Goal: Information Seeking & Learning: Learn about a topic

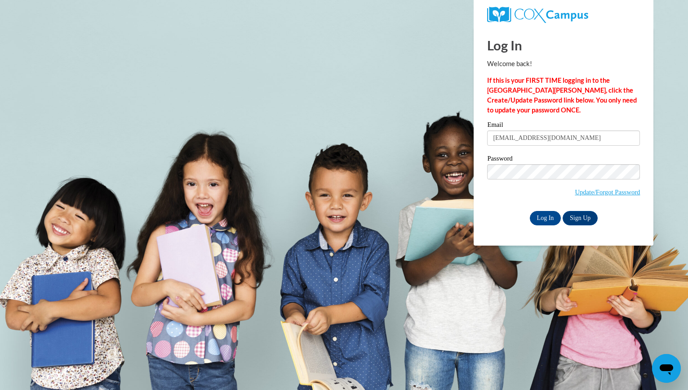
type input "cherokeemfenwick@gmail.com"
click at [530, 211] on input "Log In" at bounding box center [545, 218] width 31 height 14
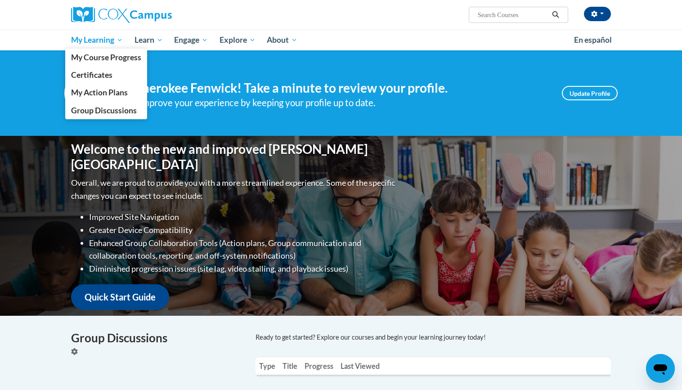
click at [101, 36] on span "My Learning" at bounding box center [97, 40] width 52 height 11
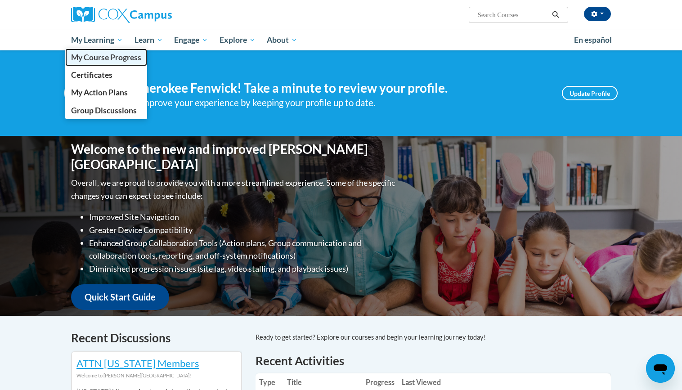
click at [111, 62] on span "My Course Progress" at bounding box center [106, 57] width 70 height 9
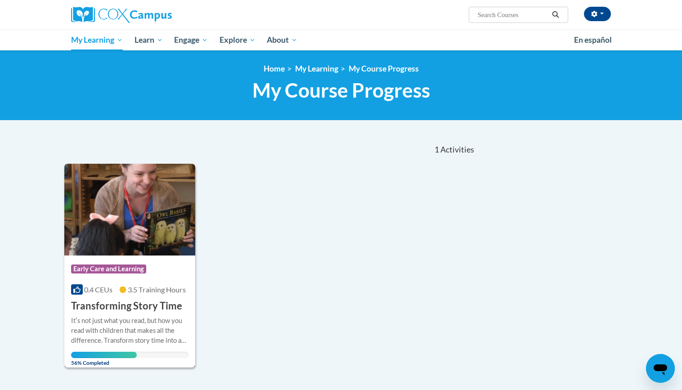
click at [125, 236] on img at bounding box center [129, 210] width 131 height 92
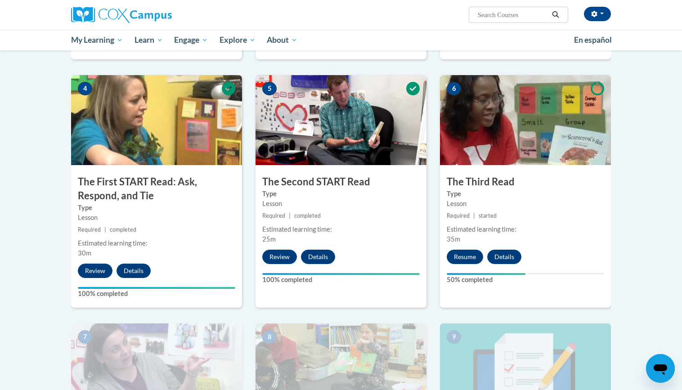
scroll to position [416, 0]
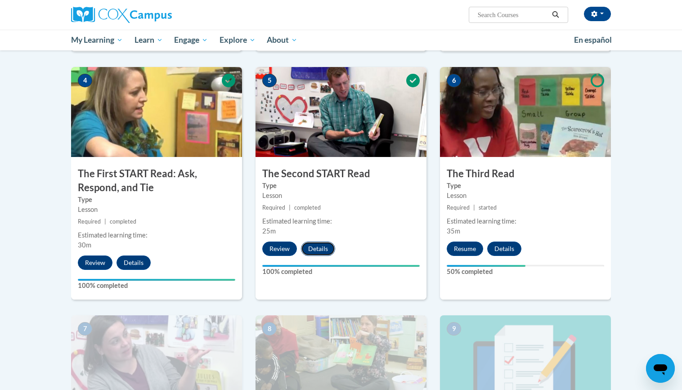
click at [318, 250] on button "Details" at bounding box center [318, 248] width 34 height 14
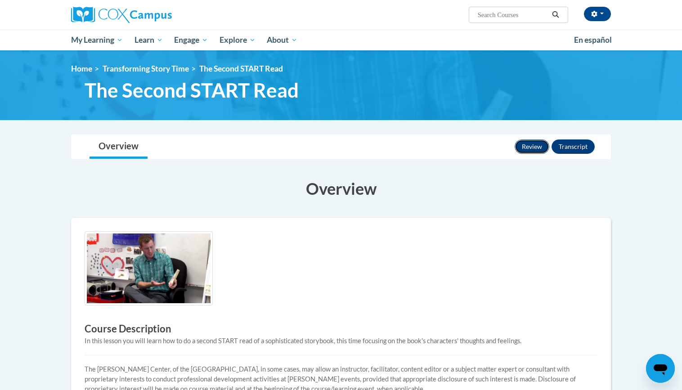
click at [541, 153] on button "Review" at bounding box center [531, 146] width 35 height 14
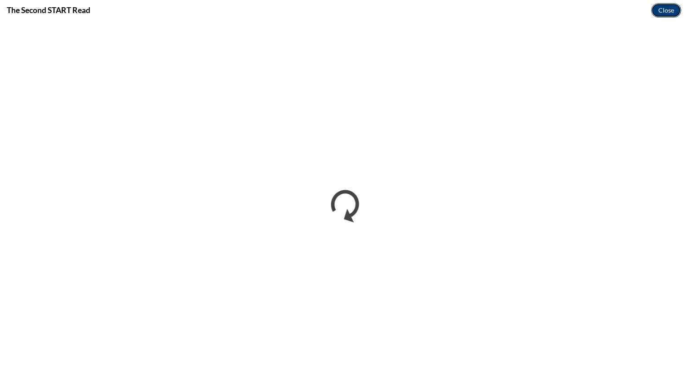
click at [676, 13] on button "Close" at bounding box center [666, 10] width 30 height 14
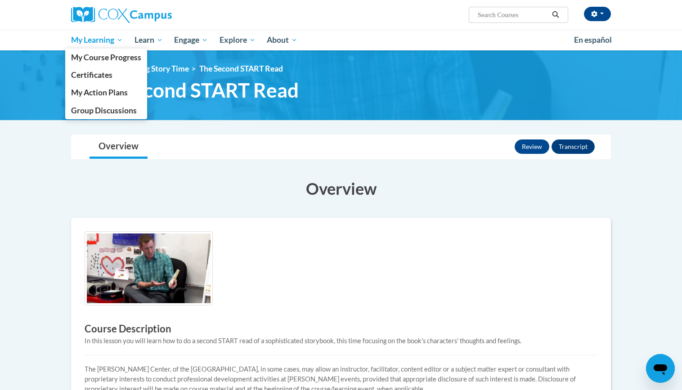
click at [98, 45] on span "My Learning" at bounding box center [97, 40] width 52 height 11
click at [102, 41] on span "My Learning" at bounding box center [97, 40] width 52 height 11
click at [109, 55] on span "My Course Progress" at bounding box center [106, 57] width 70 height 9
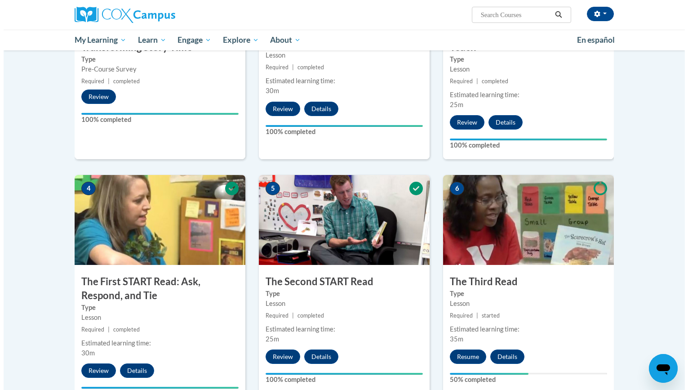
scroll to position [358, 0]
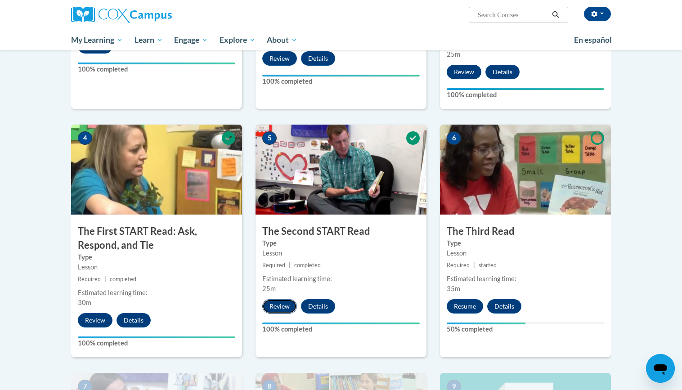
click at [269, 307] on button "Review" at bounding box center [279, 306] width 35 height 14
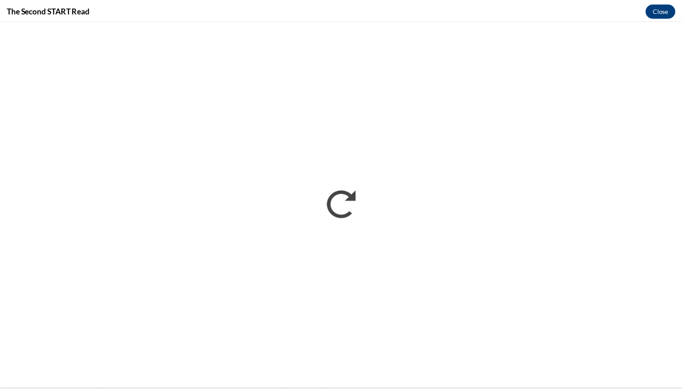
scroll to position [0, 0]
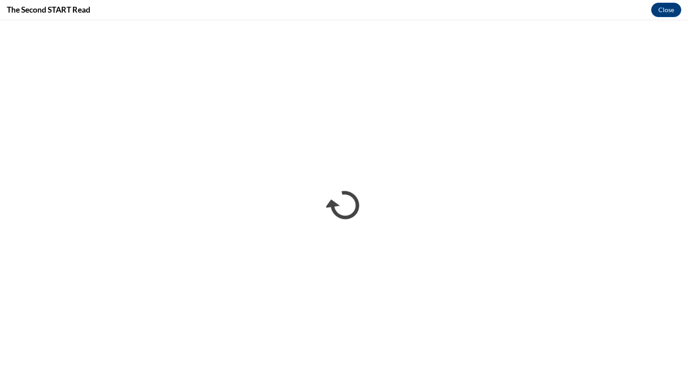
click at [67, 13] on h4 "The Second START Read" at bounding box center [49, 9] width 84 height 11
click at [671, 14] on button "Close" at bounding box center [666, 10] width 30 height 14
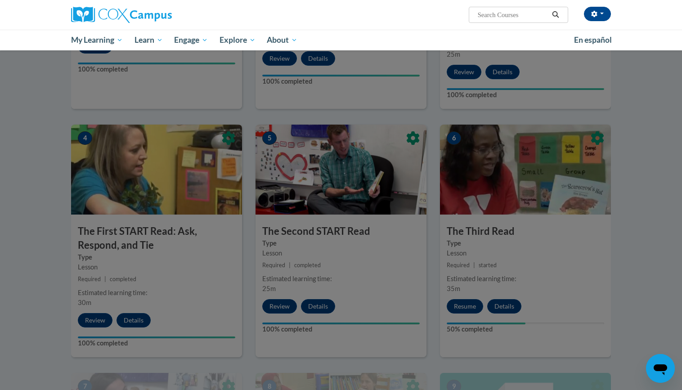
click at [482, 249] on div at bounding box center [341, 195] width 682 height 390
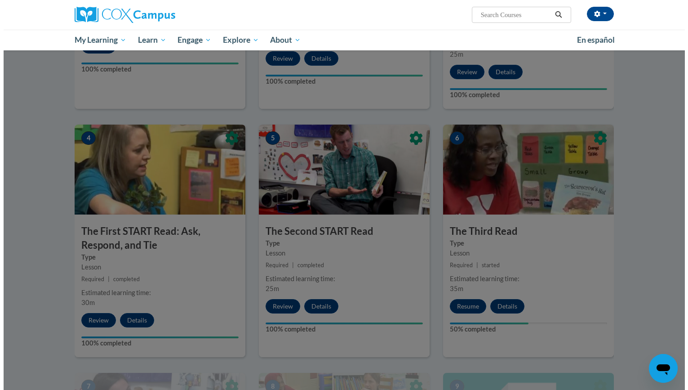
scroll to position [554, 0]
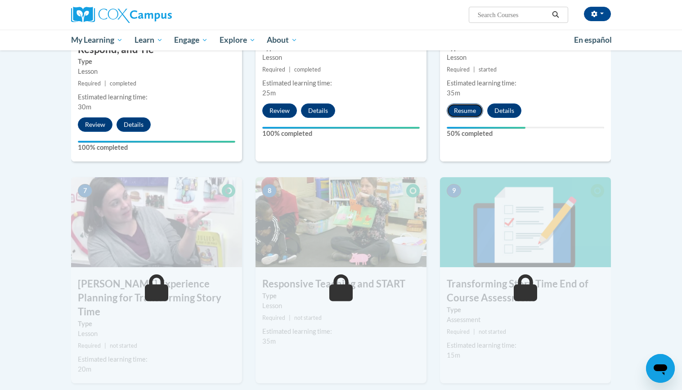
click at [462, 113] on button "Resume" at bounding box center [464, 110] width 36 height 14
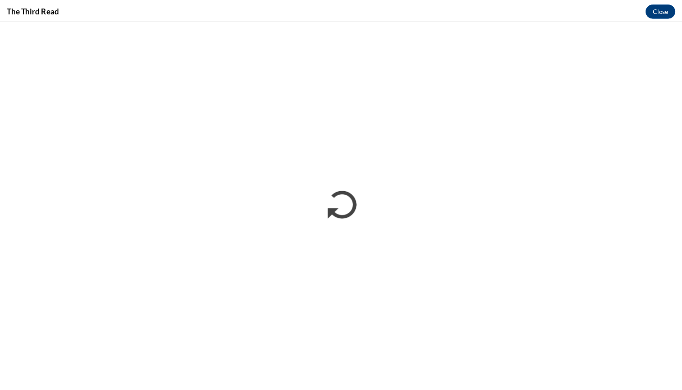
scroll to position [0, 0]
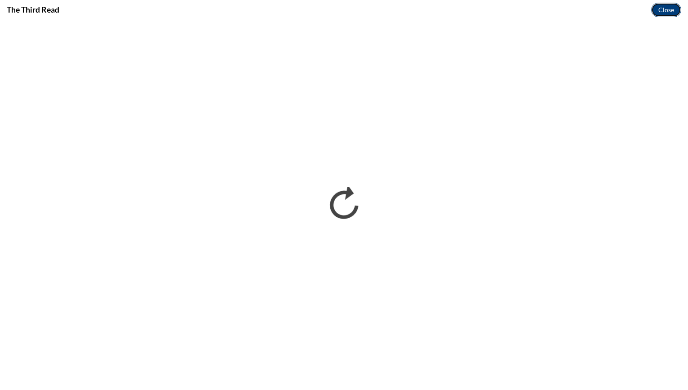
click at [668, 10] on button "Close" at bounding box center [666, 10] width 30 height 14
